Goal: Transaction & Acquisition: Obtain resource

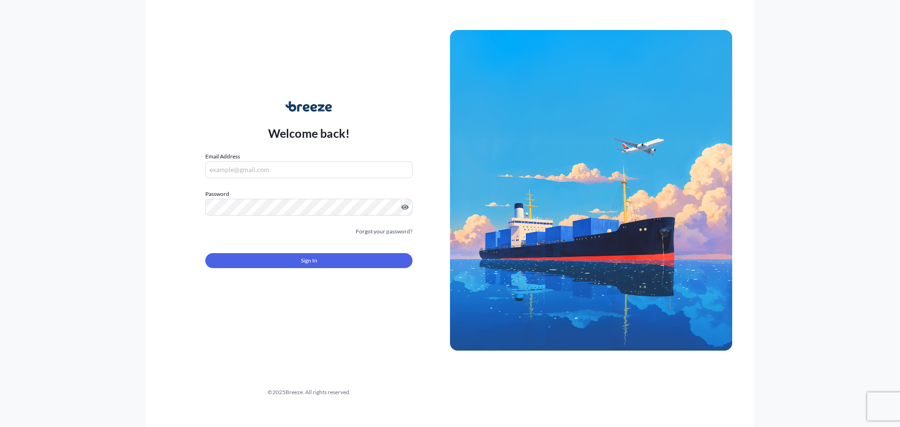
click at [252, 166] on input "Email Address" at bounding box center [308, 169] width 207 height 17
type input "[EMAIL_ADDRESS][DOMAIN_NAME]"
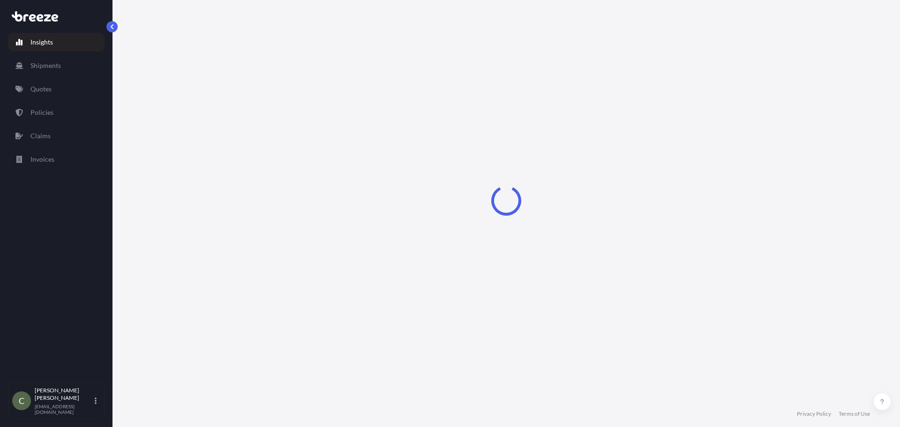
select select "2025"
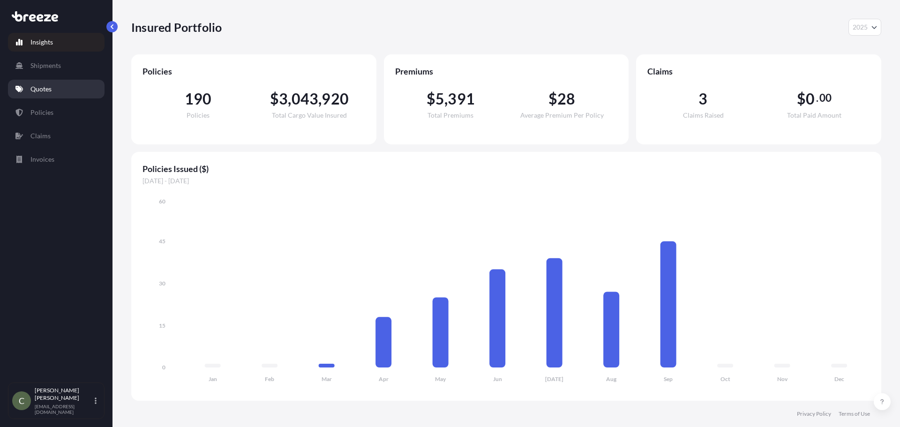
click at [43, 83] on link "Quotes" at bounding box center [56, 89] width 97 height 19
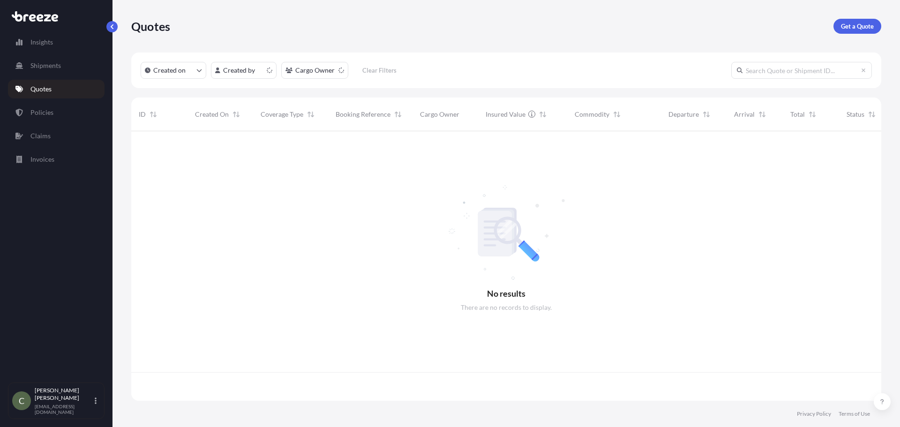
scroll to position [268, 743]
click at [858, 16] on div "Quotes Get a Quote" at bounding box center [506, 26] width 750 height 52
click at [855, 23] on p "Get a Quote" at bounding box center [857, 26] width 33 height 9
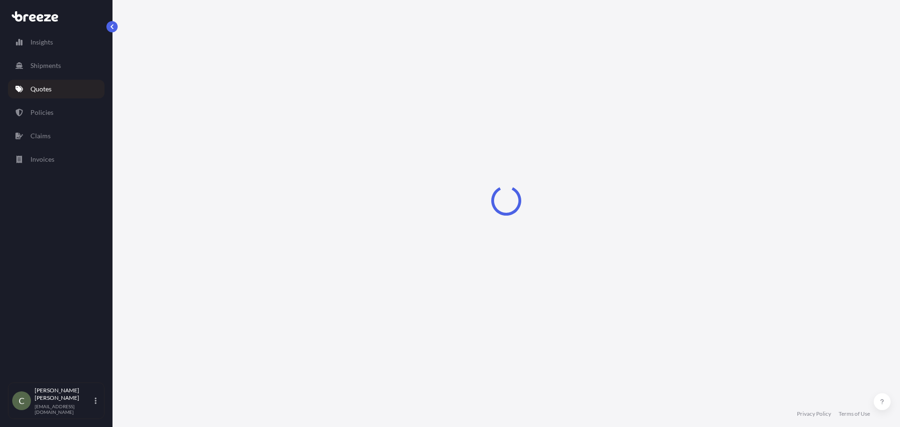
select select "Sea"
select select "1"
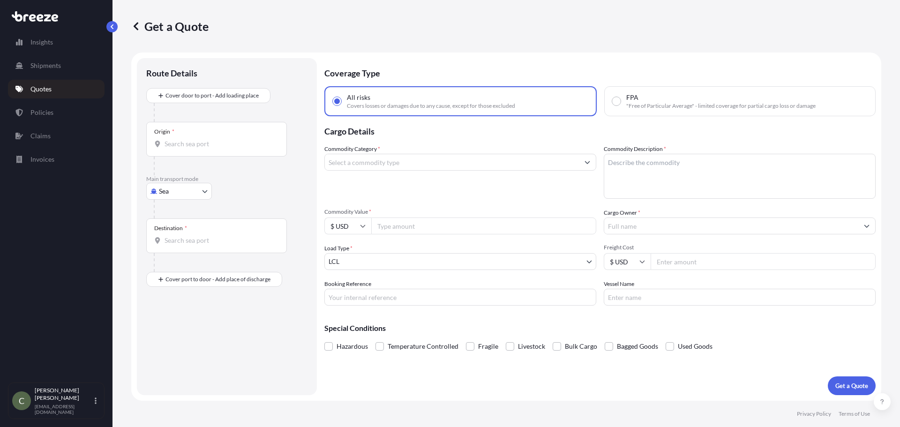
click at [198, 192] on body "Insights Shipments Quotes Policies Claims Invoices C [PERSON_NAME] [EMAIL_ADDRE…" at bounding box center [450, 213] width 900 height 427
click at [174, 250] on span "Road" at bounding box center [171, 249] width 15 height 9
select select "Road"
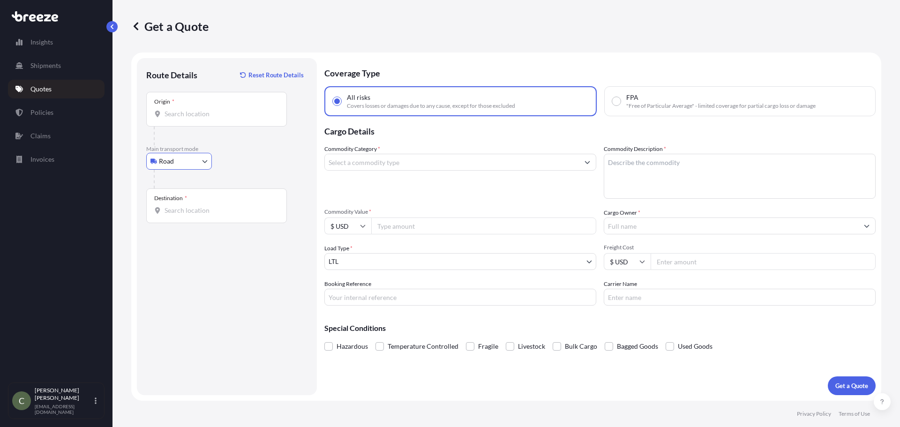
click at [190, 119] on div "Origin *" at bounding box center [216, 109] width 141 height 35
click at [190, 119] on input "Origin *" at bounding box center [219, 113] width 111 height 9
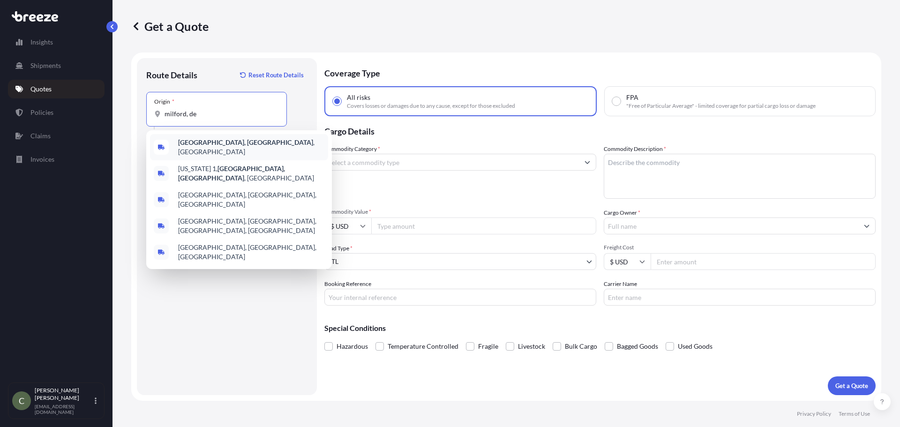
click at [192, 146] on b "[GEOGRAPHIC_DATA], [GEOGRAPHIC_DATA]" at bounding box center [245, 142] width 135 height 8
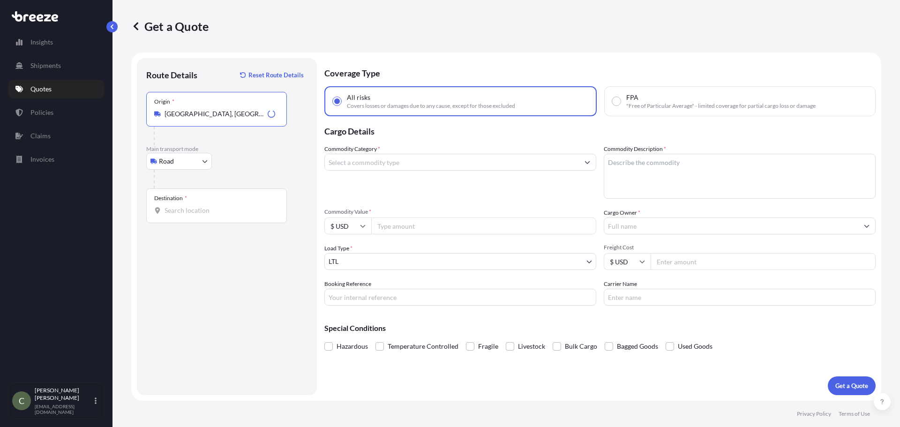
type input "[GEOGRAPHIC_DATA], [GEOGRAPHIC_DATA], [GEOGRAPHIC_DATA]"
click at [183, 210] on input "Destination *" at bounding box center [219, 210] width 111 height 9
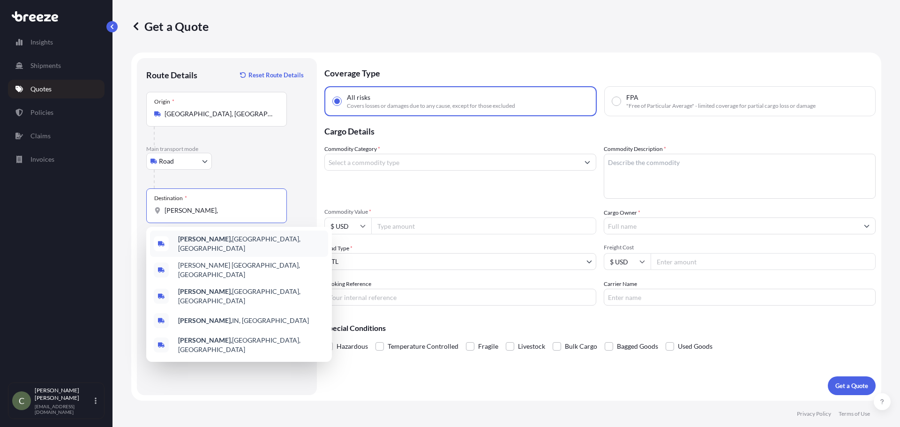
click at [185, 242] on b "[PERSON_NAME]," at bounding box center [205, 239] width 54 height 8
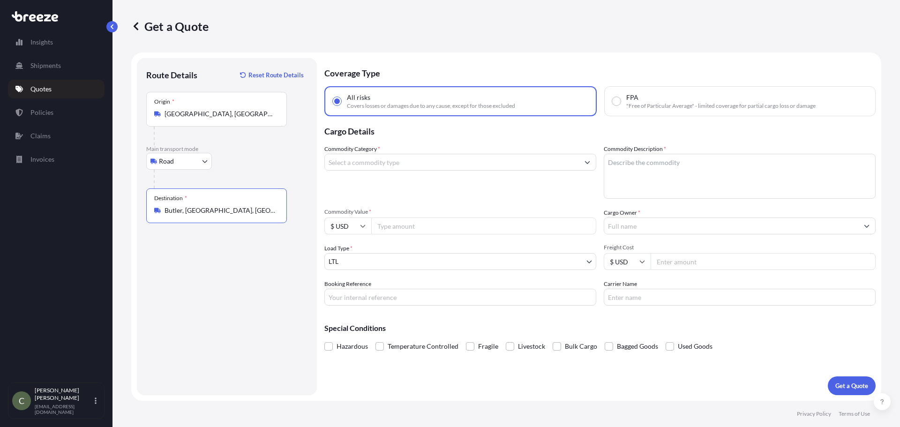
type input "Butler, [GEOGRAPHIC_DATA], [GEOGRAPHIC_DATA]"
click at [422, 161] on input "Commodity Category *" at bounding box center [452, 162] width 254 height 17
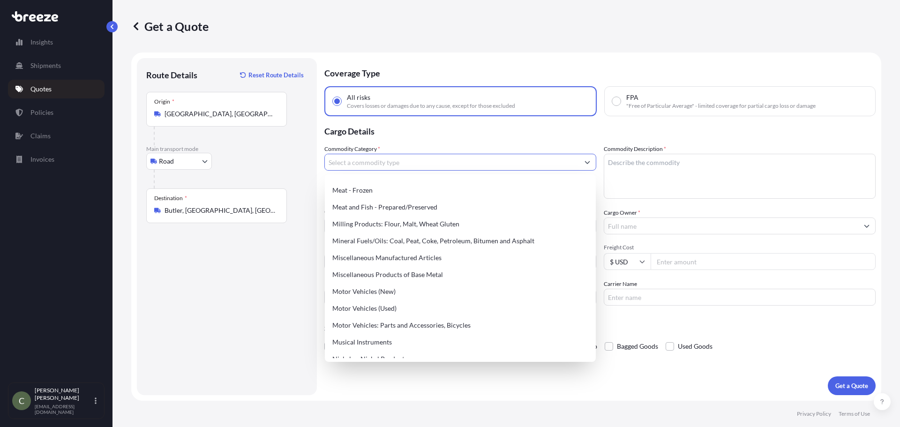
scroll to position [1265, 0]
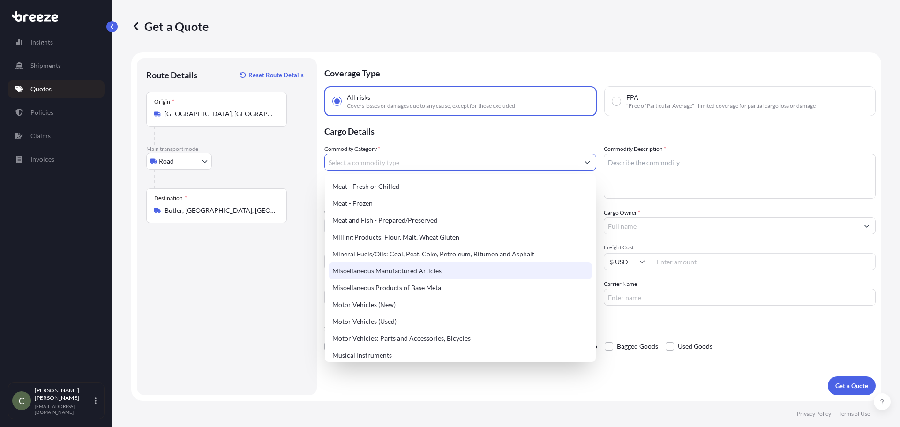
click at [420, 266] on div "Miscellaneous Manufactured Articles" at bounding box center [459, 270] width 263 height 17
type input "Miscellaneous Manufactured Articles"
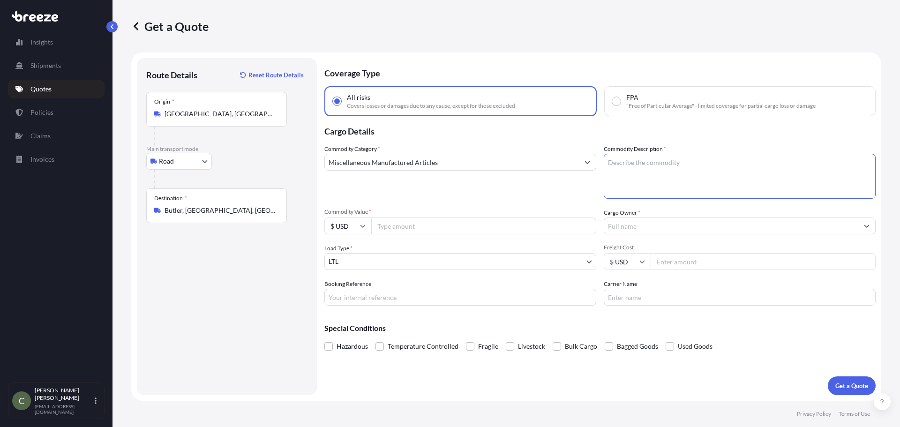
click at [625, 164] on textarea "Commodity Description *" at bounding box center [740, 176] width 272 height 45
type textarea "building materials"
click at [509, 229] on input "Commodity Value *" at bounding box center [483, 225] width 225 height 17
type input "17000"
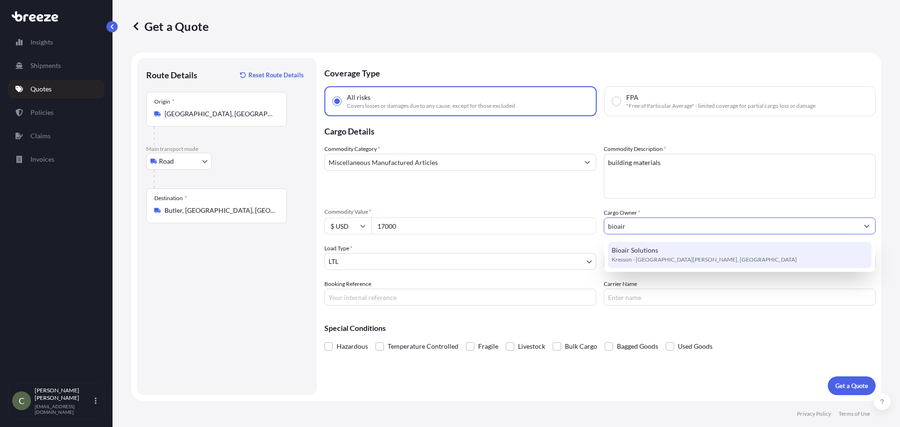
click at [654, 253] on span "Bioair Solutions" at bounding box center [634, 250] width 46 height 9
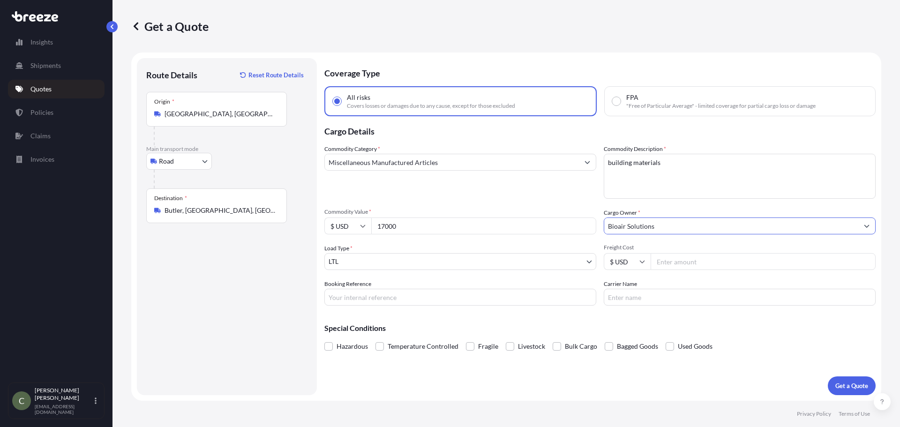
type input "Bioair Solutions"
click at [667, 260] on input "Freight Cost" at bounding box center [762, 261] width 225 height 17
type input "293.96"
click at [842, 380] on button "Get a Quote" at bounding box center [851, 385] width 48 height 19
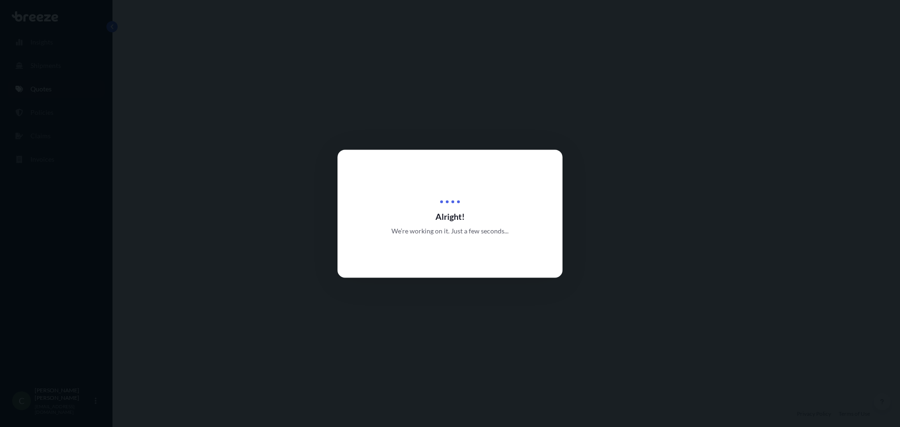
select select "Road"
select select "1"
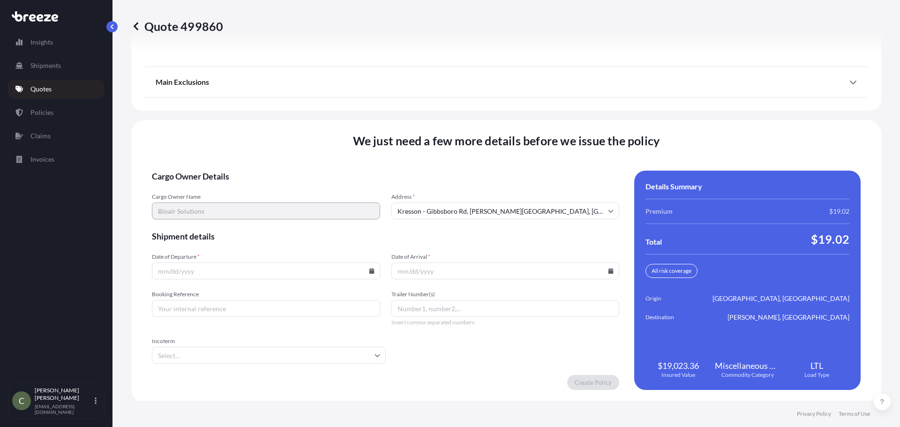
scroll to position [1209, 0]
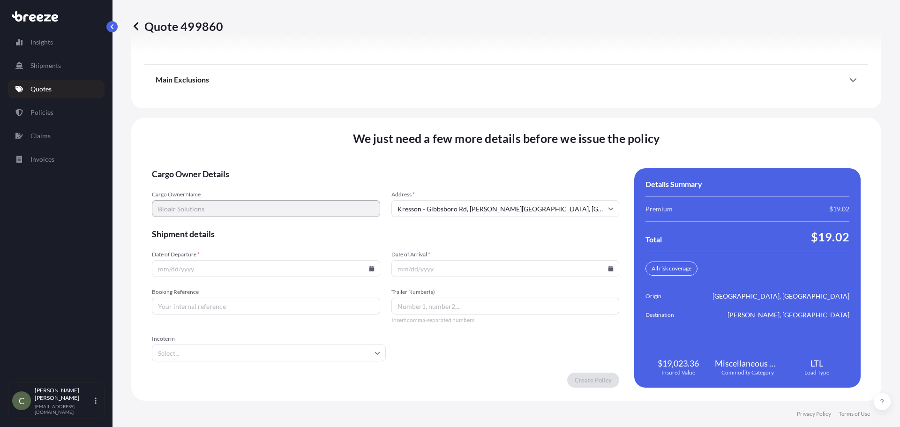
click at [369, 268] on icon at bounding box center [371, 269] width 5 height 6
click at [263, 204] on button "25" at bounding box center [264, 202] width 15 height 15
type input "[DATE]"
click at [608, 267] on icon at bounding box center [610, 269] width 5 height 6
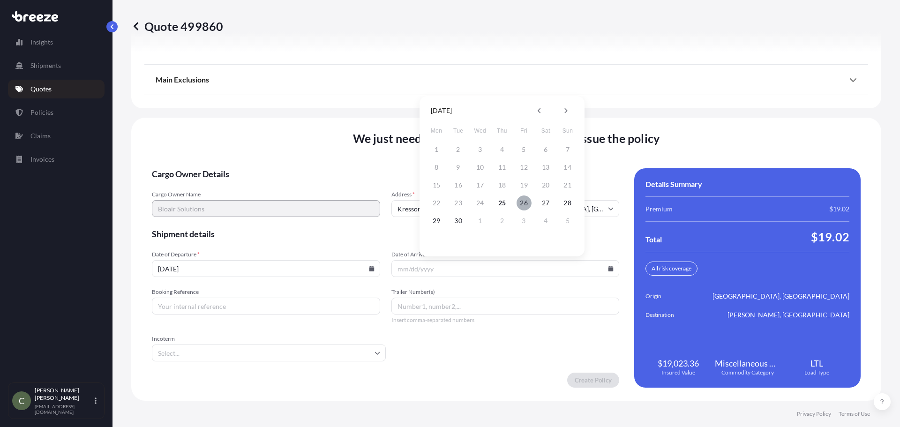
click at [525, 199] on button "26" at bounding box center [523, 202] width 15 height 15
type input "[DATE]"
